Goal: Obtain resource: Obtain resource

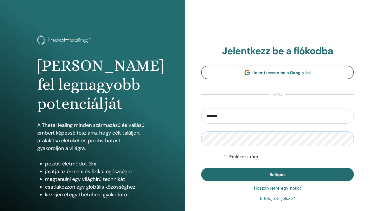
click at [277, 174] on button "Belépés" at bounding box center [277, 174] width 153 height 13
type input "*"
type input "**********"
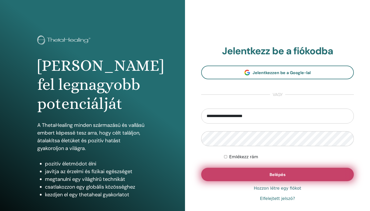
click at [247, 176] on button "Belépés" at bounding box center [277, 174] width 153 height 13
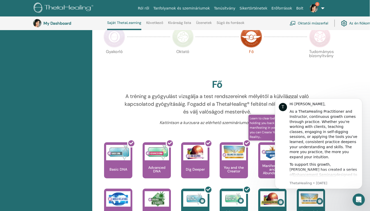
scroll to position [121, 0]
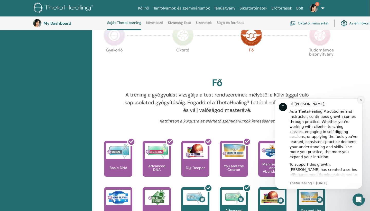
click at [361, 99] on icon "Dismiss notification" at bounding box center [360, 99] width 3 height 3
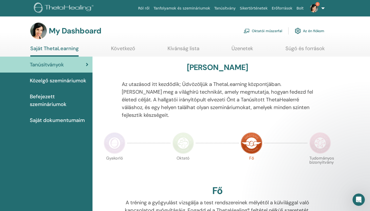
scroll to position [0, 0]
click at [59, 102] on span "Befejezett szemináriumok" at bounding box center [59, 99] width 59 height 15
click at [44, 97] on span "Befejezett szemináriumok" at bounding box center [59, 99] width 59 height 15
click at [54, 63] on span "Tanúsítványok" at bounding box center [47, 65] width 34 height 8
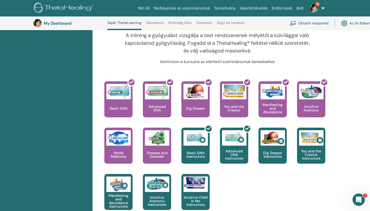
scroll to position [178, 0]
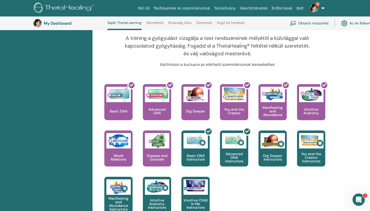
click at [362, 24] on link "Az én fiókom" at bounding box center [356, 22] width 30 height 11
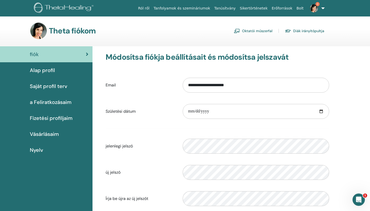
click at [314, 8] on img at bounding box center [314, 8] width 8 height 8
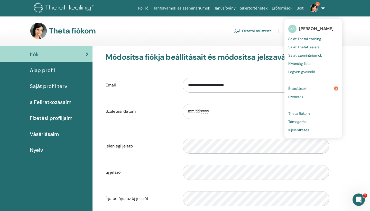
click at [306, 88] on span "Értesítések" at bounding box center [297, 88] width 18 height 5
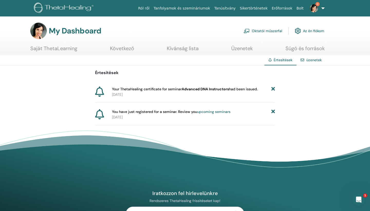
click at [311, 60] on link "üzenetek" at bounding box center [313, 60] width 15 height 5
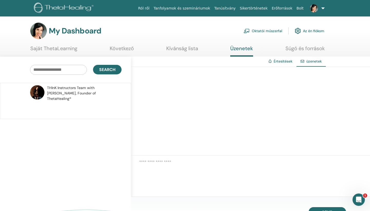
click at [233, 8] on link "Tanúsítvány" at bounding box center [224, 9] width 25 height 10
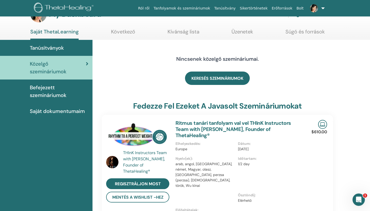
scroll to position [16, 0]
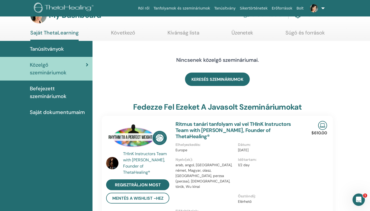
click at [76, 112] on span "Saját dokumentumaim" at bounding box center [57, 112] width 55 height 8
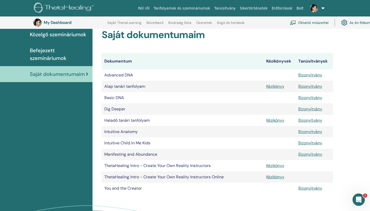
scroll to position [57, 1]
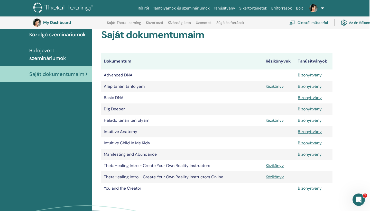
click at [317, 120] on link "Bizonyítvány" at bounding box center [310, 119] width 24 height 5
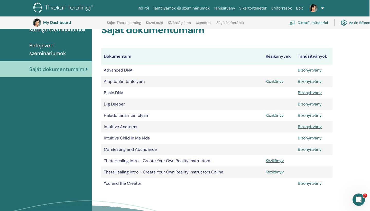
scroll to position [62, 1]
click at [360, 43] on div "Saját dokumentumaim Dokumentum Kézikönyvek Tanúsítványok Advanced DNA Bizonyítv…" at bounding box center [230, 129] width 277 height 246
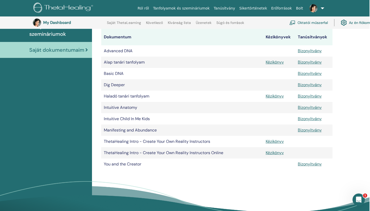
scroll to position [81, 1]
click at [350, 23] on link "Az én fiókom" at bounding box center [355, 22] width 30 height 11
